Goal: Information Seeking & Learning: Find specific fact

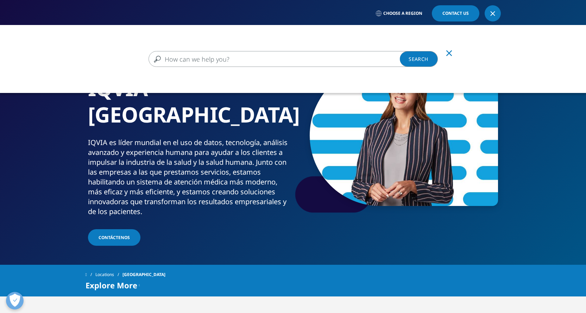
click at [344, 58] on input "Buscar" at bounding box center [293, 59] width 289 height 16
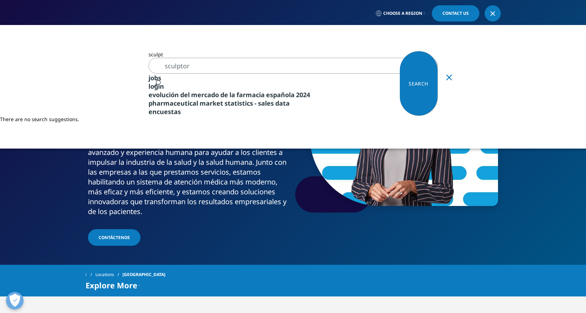
type input "sculptor"
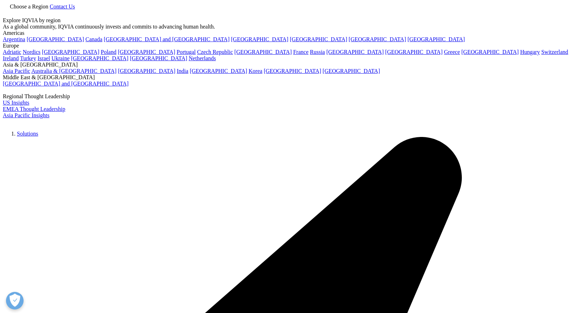
type input "sculptor"
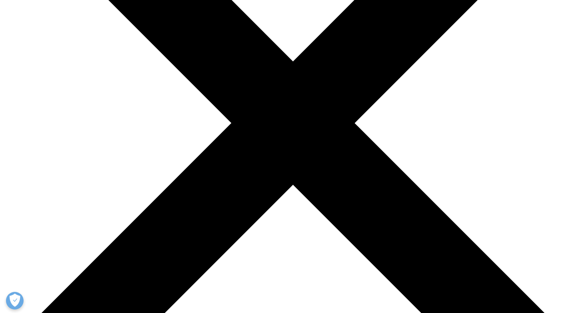
scroll to position [106, 0]
